Goal: Information Seeking & Learning: Learn about a topic

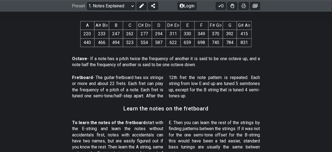
scroll to position [611, 0]
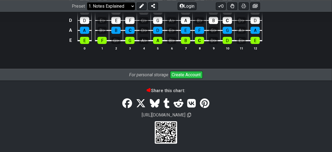
click at [128, 7] on select "Welcome to #fretflip! Initial Preset Custom Preset Minor Pentatonic Major Penta…" at bounding box center [111, 6] width 48 height 8
click at [118, 4] on select "Welcome to #fretflip! Initial Preset Custom Preset Minor Pentatonic Major Penta…" at bounding box center [111, 6] width 48 height 8
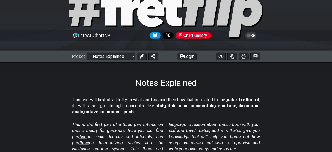
scroll to position [0, 0]
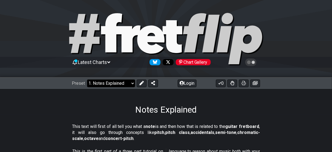
click at [124, 82] on select "Welcome to #fretflip! Initial Preset Custom Preset Minor Pentatonic Major Penta…" at bounding box center [111, 83] width 48 height 8
click at [87, 79] on select "Welcome to #fretflip! Initial Preset Custom Preset Minor Pentatonic Major Penta…" at bounding box center [111, 83] width 48 height 8
select select "/welcome"
select select "C"
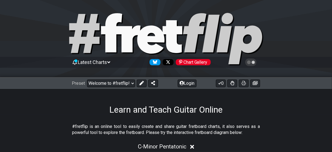
scroll to position [80, 0]
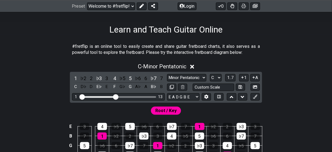
drag, startPoint x: 113, startPoint y: 94, endPoint x: 117, endPoint y: 97, distance: 4.4
click at [117, 96] on input "Visible fret range" at bounding box center [119, 96] width 78 height 0
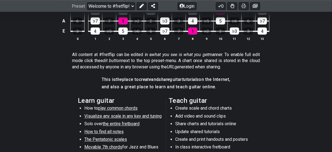
scroll to position [240, 0]
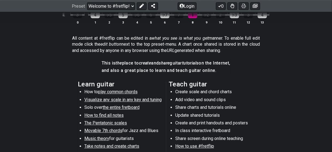
click at [123, 93] on span "play common chords" at bounding box center [118, 91] width 40 height 5
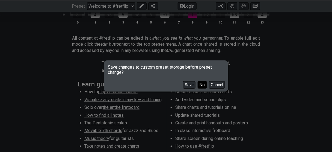
click at [203, 84] on button "No" at bounding box center [202, 84] width 9 height 7
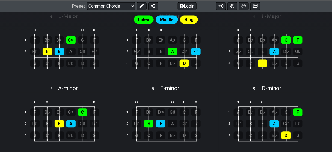
scroll to position [320, 0]
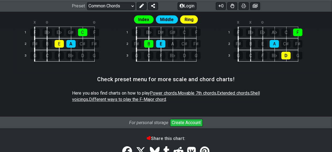
click at [177, 91] on span "Power chords" at bounding box center [163, 92] width 27 height 5
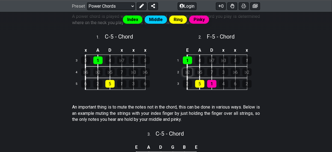
scroll to position [80, 0]
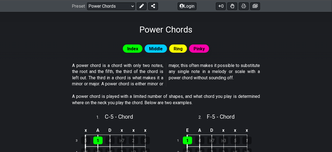
click at [263, 58] on div "Index Middle Ring Pinky" at bounding box center [166, 50] width 332 height 19
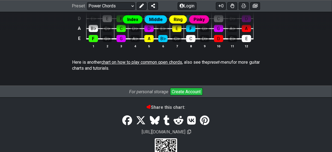
scroll to position [447, 0]
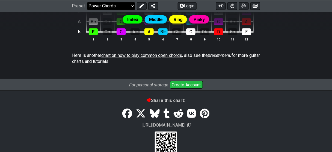
click at [122, 7] on select "Welcome to #fretflip! Initial Preset Custom Preset Minor Pentatonic Major Penta…" at bounding box center [111, 6] width 48 height 8
click at [87, 10] on select "Welcome to #fretflip! Initial Preset Custom Preset Minor Pentatonic Major Penta…" at bounding box center [111, 6] width 48 height 8
select select "/3nps-caged-shapes"
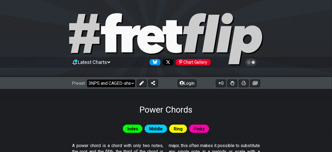
select select "A"
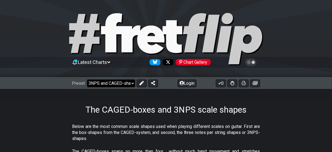
click at [113, 81] on select "Welcome to #fretflip! Initial Preset Custom Preset Minor Pentatonic Major Penta…" at bounding box center [111, 83] width 48 height 8
click at [87, 79] on select "Welcome to #fretflip! Initial Preset Custom Preset Minor Pentatonic Major Penta…" at bounding box center [111, 83] width 48 height 8
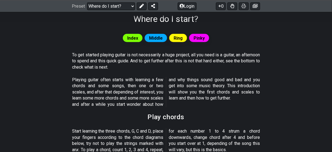
scroll to position [80, 0]
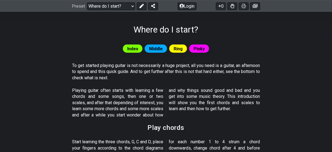
click at [175, 72] on p "To get started playing guitar is not necessarily a huge project, all you need i…" at bounding box center [166, 72] width 188 height 18
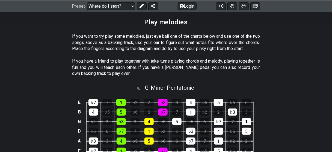
scroll to position [580, 0]
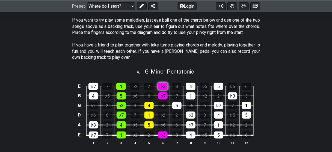
click at [163, 89] on div "♭3" at bounding box center [163, 86] width 10 height 7
click at [161, 99] on div "♭7" at bounding box center [162, 95] width 9 height 7
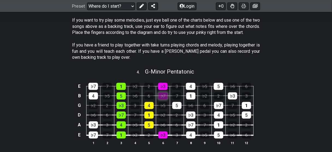
click at [161, 99] on div "♭7" at bounding box center [162, 95] width 9 height 7
click at [176, 109] on div "5" at bounding box center [176, 105] width 9 height 7
click at [121, 90] on div "1" at bounding box center [121, 86] width 10 height 7
click at [124, 99] on div "5" at bounding box center [121, 95] width 9 height 7
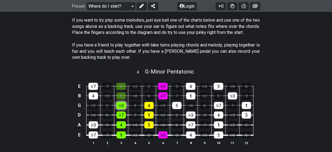
click at [122, 109] on div "♭3" at bounding box center [121, 105] width 9 height 7
click at [122, 117] on div "♭7" at bounding box center [121, 114] width 9 height 7
click at [119, 128] on div "4" at bounding box center [121, 124] width 9 height 7
click at [119, 138] on div "1" at bounding box center [121, 134] width 9 height 7
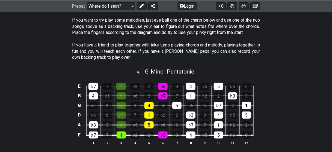
drag, startPoint x: 120, startPoint y: 134, endPoint x: 121, endPoint y: 125, distance: 9.1
click at [120, 134] on tbody "E ♭7 7 1 ♭2 2 ♭3 3 4 ♭5 5 ♭6 6 B 4 ♭5 5 ♭6 6 ♭7 7 1 ♭2 2 ♭3 3 G ♭2 2 ♭3 3 4 ♭5 …" at bounding box center [164, 109] width 177 height 64
click at [121, 125] on td "4" at bounding box center [121, 120] width 14 height 10
click at [122, 127] on div "4" at bounding box center [121, 124] width 9 height 7
click at [121, 119] on div "♭7" at bounding box center [121, 114] width 9 height 7
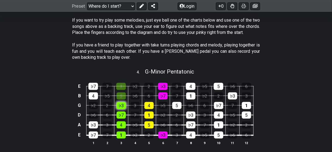
click at [120, 109] on div "♭3" at bounding box center [121, 105] width 9 height 7
click at [120, 108] on div "♭3" at bounding box center [121, 105] width 9 height 7
click at [121, 99] on div "5" at bounding box center [121, 95] width 9 height 7
click at [122, 109] on div "♭3" at bounding box center [121, 105] width 9 height 7
click at [120, 90] on div "1" at bounding box center [121, 86] width 10 height 7
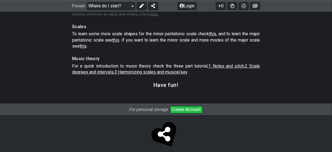
scroll to position [870, 0]
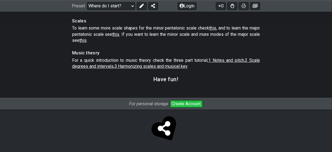
click at [223, 60] on span "1 Notes and pitch" at bounding box center [227, 60] width 36 height 5
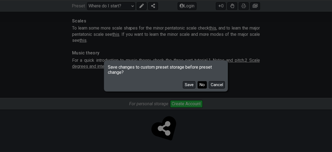
click at [201, 86] on button "No" at bounding box center [202, 84] width 9 height 7
select select "/musical-notes-explained"
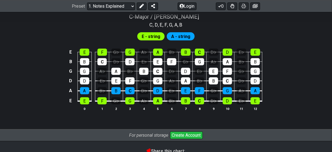
scroll to position [611, 0]
